Goal: Task Accomplishment & Management: Use online tool/utility

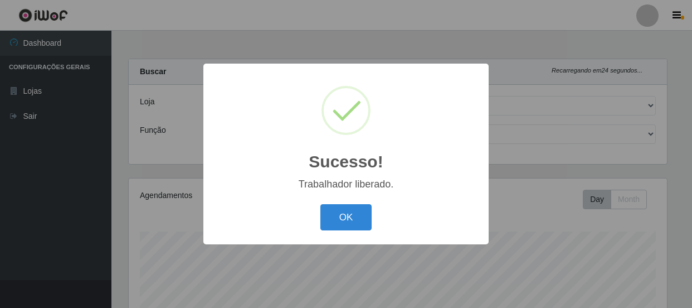
select select "513"
select select "1"
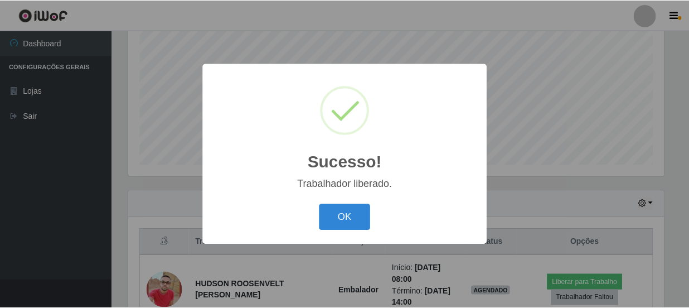
scroll to position [231, 538]
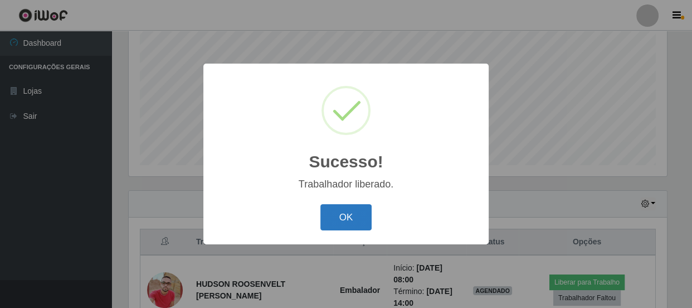
click at [352, 211] on button "OK" at bounding box center [346, 217] width 52 height 26
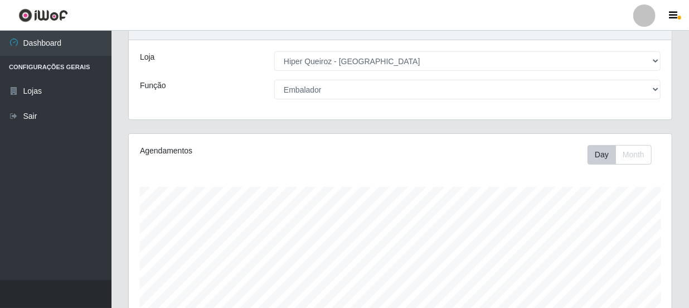
scroll to position [0, 0]
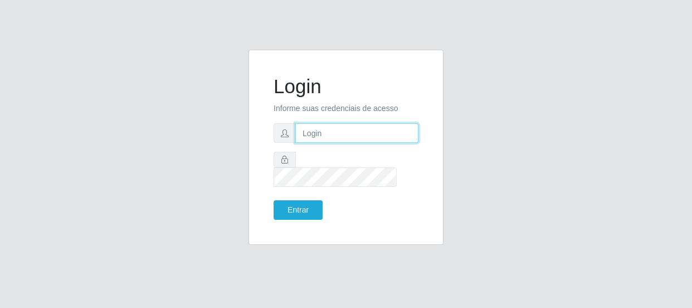
click at [323, 143] on input "text" at bounding box center [356, 133] width 123 height 20
type input "[EMAIL_ADDRESS][DOMAIN_NAME]"
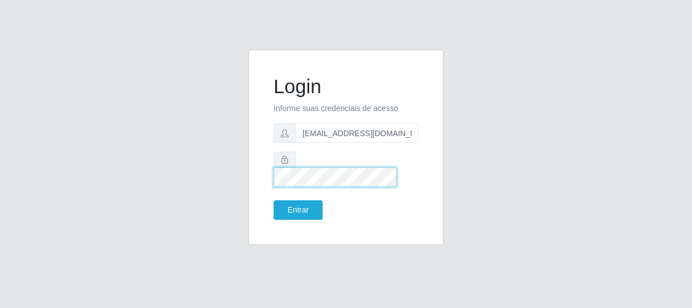
click at [274, 200] on button "Entrar" at bounding box center [298, 210] width 49 height 20
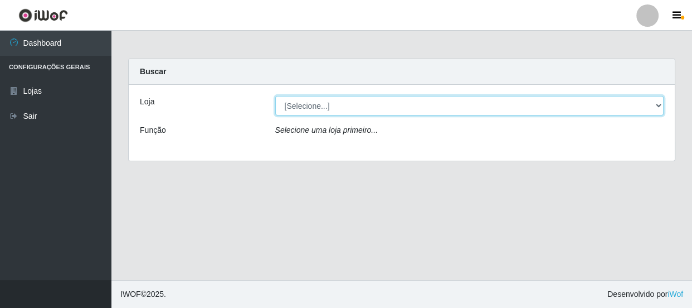
click at [658, 106] on select "[Selecione...] Hiper Queiroz - [GEOGRAPHIC_DATA]" at bounding box center [469, 106] width 389 height 20
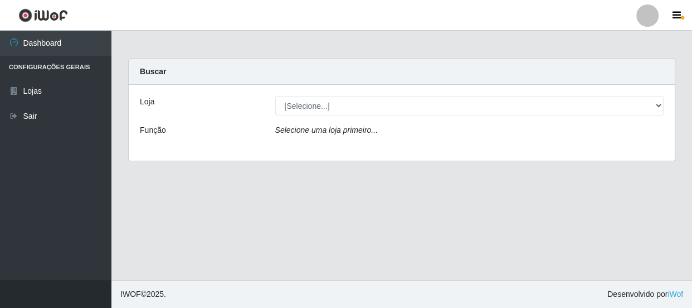
click at [621, 144] on div "Loja [Selecione...] Hiper Queiroz - Macau Função Selecione uma loja primeiro..." at bounding box center [402, 123] width 546 height 76
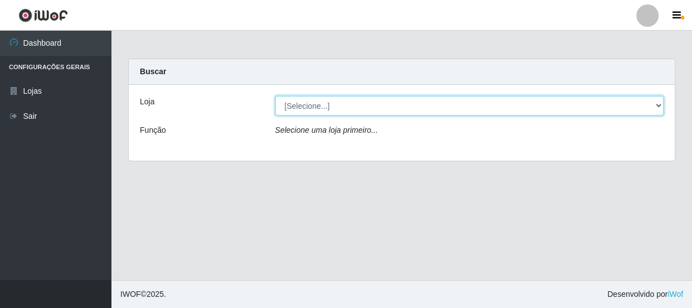
click at [655, 103] on select "[Selecione...] Hiper Queiroz - [GEOGRAPHIC_DATA]" at bounding box center [469, 106] width 389 height 20
select select "513"
click at [275, 96] on select "[Selecione...] Hiper Queiroz - [GEOGRAPHIC_DATA]" at bounding box center [469, 106] width 389 height 20
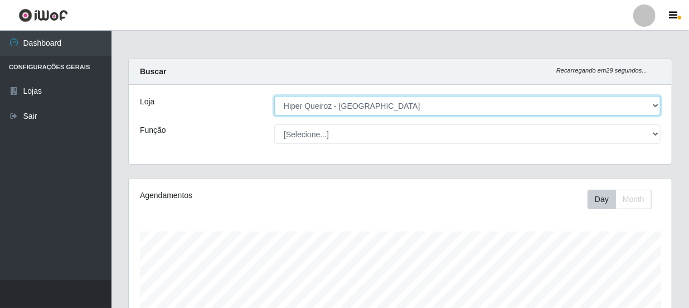
scroll to position [231, 543]
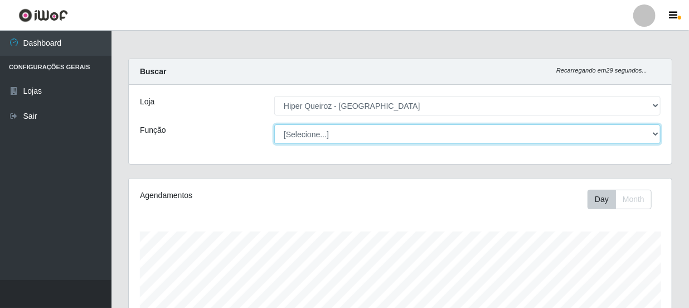
click at [654, 133] on select "[Selecione...] Embalador Embalador + Embalador ++ Operador de Caixa Operador de…" at bounding box center [467, 134] width 386 height 20
select select "1"
click at [274, 124] on select "[Selecione...] Embalador Embalador + Embalador ++ Operador de Caixa Operador de…" at bounding box center [467, 134] width 386 height 20
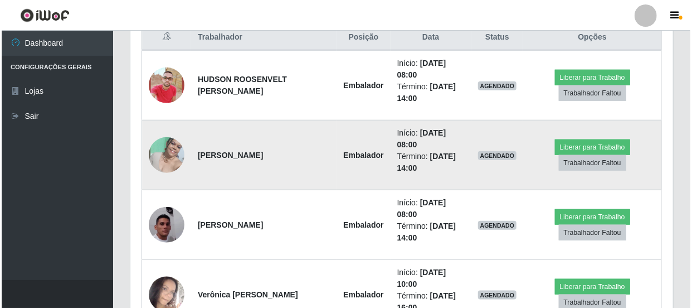
scroll to position [456, 0]
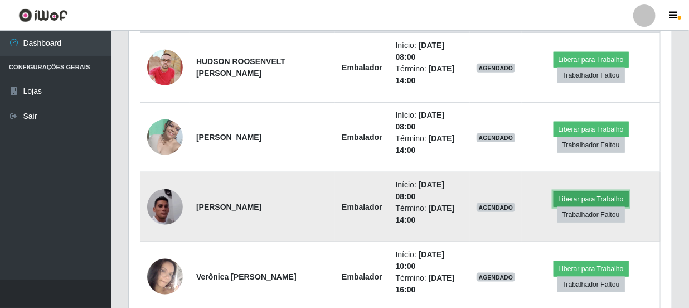
click at [574, 199] on button "Liberar para Trabalho" at bounding box center [590, 199] width 75 height 16
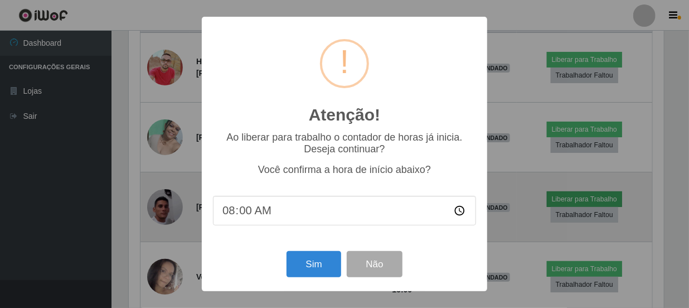
scroll to position [231, 538]
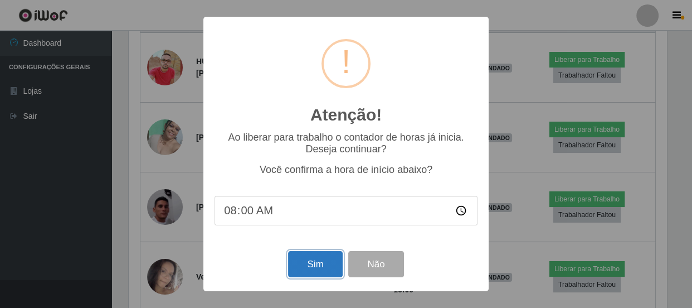
click at [304, 269] on button "Sim" at bounding box center [315, 264] width 54 height 26
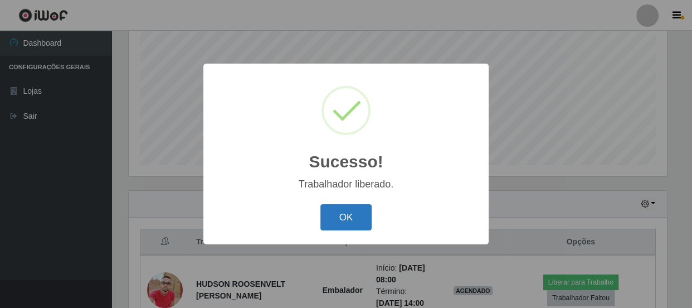
click at [353, 217] on button "OK" at bounding box center [346, 217] width 52 height 26
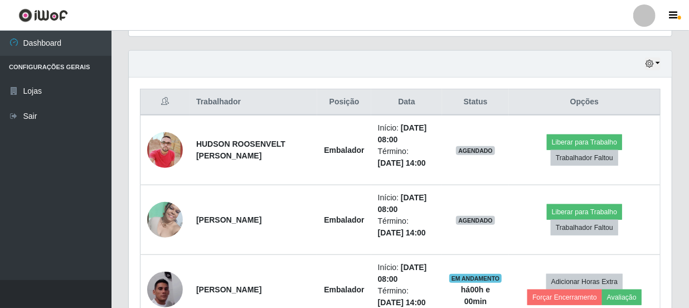
scroll to position [385, 0]
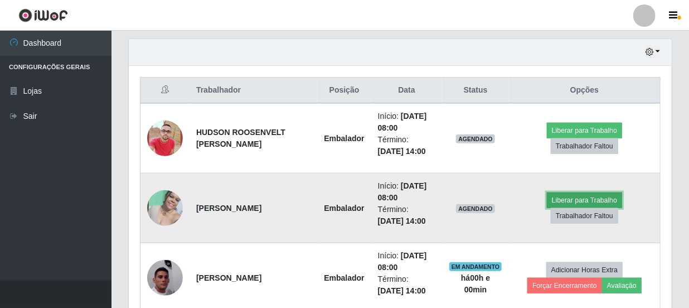
click at [585, 199] on button "Liberar para Trabalho" at bounding box center [584, 200] width 75 height 16
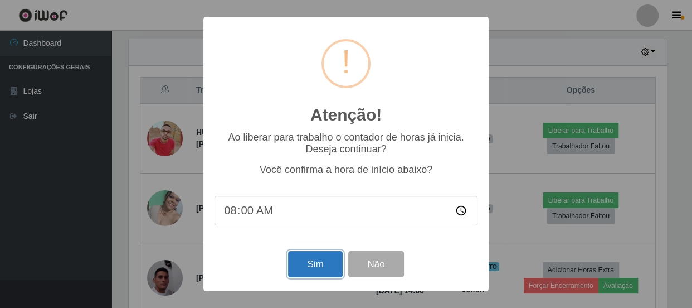
click at [319, 271] on button "Sim" at bounding box center [315, 264] width 54 height 26
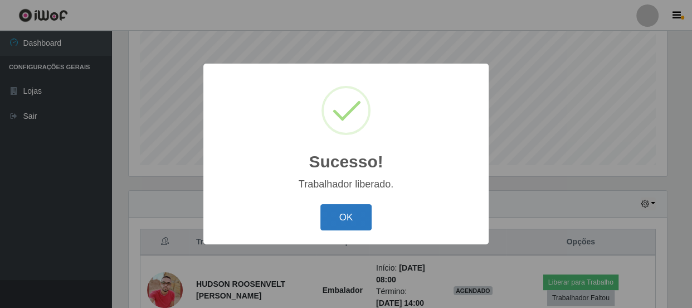
click at [354, 220] on button "OK" at bounding box center [346, 217] width 52 height 26
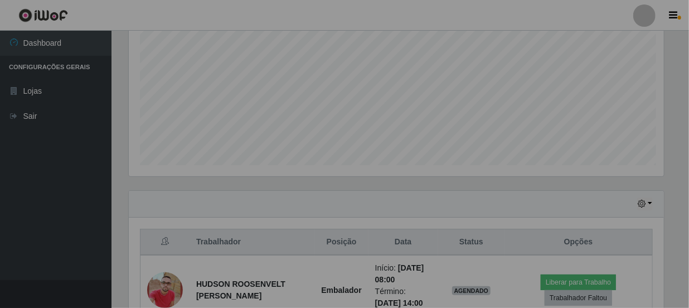
scroll to position [231, 543]
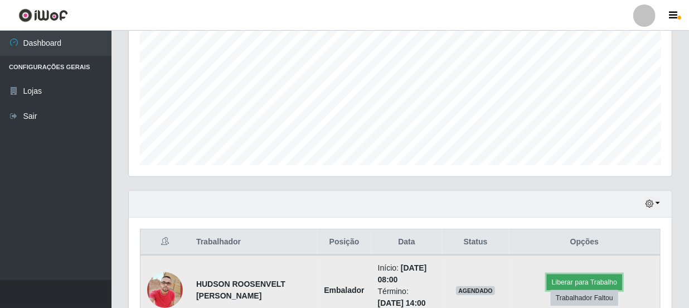
click at [584, 281] on button "Liberar para Trabalho" at bounding box center [584, 282] width 75 height 16
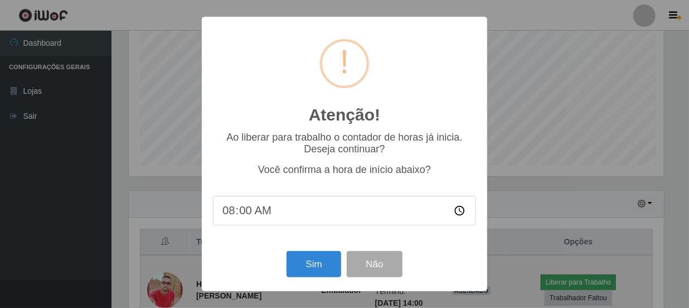
scroll to position [231, 538]
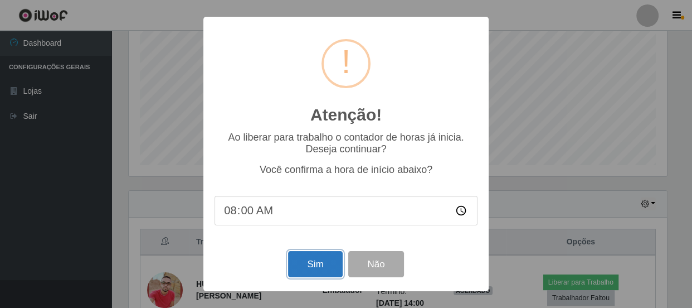
click at [323, 264] on button "Sim" at bounding box center [315, 264] width 54 height 26
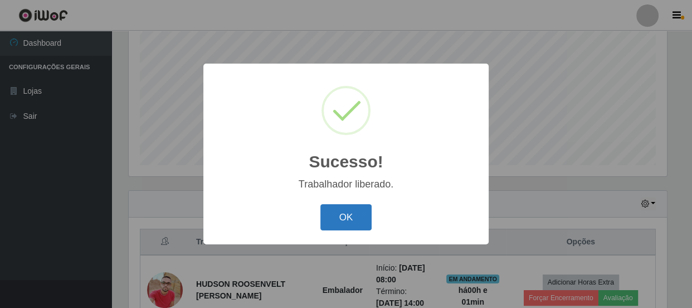
click at [356, 217] on button "OK" at bounding box center [346, 217] width 52 height 26
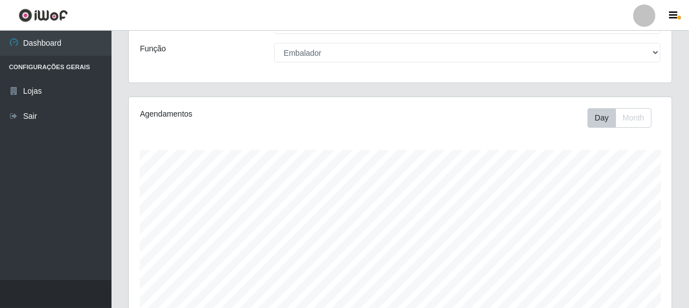
scroll to position [0, 0]
